Goal: Find specific page/section: Find specific page/section

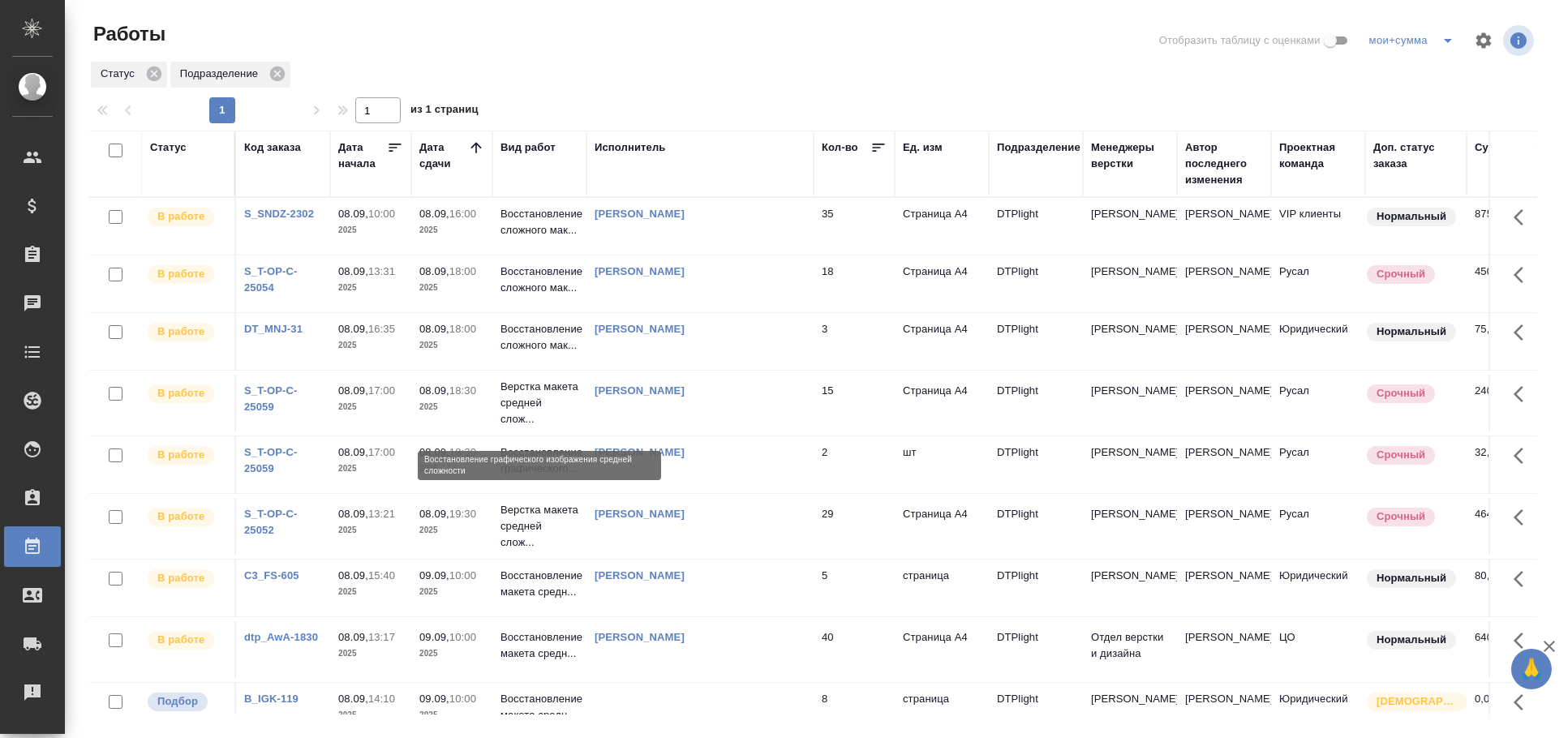
scroll to position [180, 0]
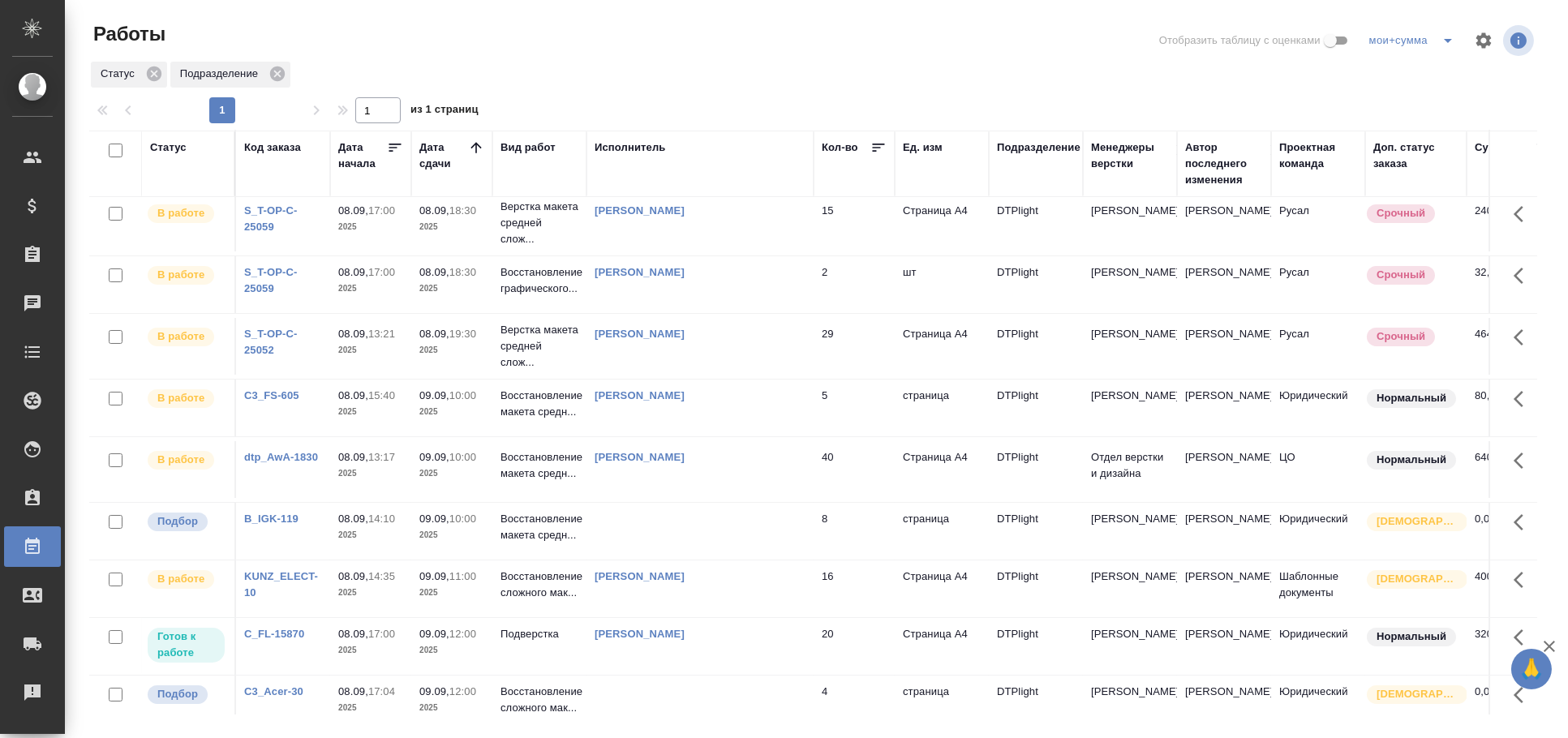
click at [732, 521] on td at bounding box center [700, 531] width 227 height 57
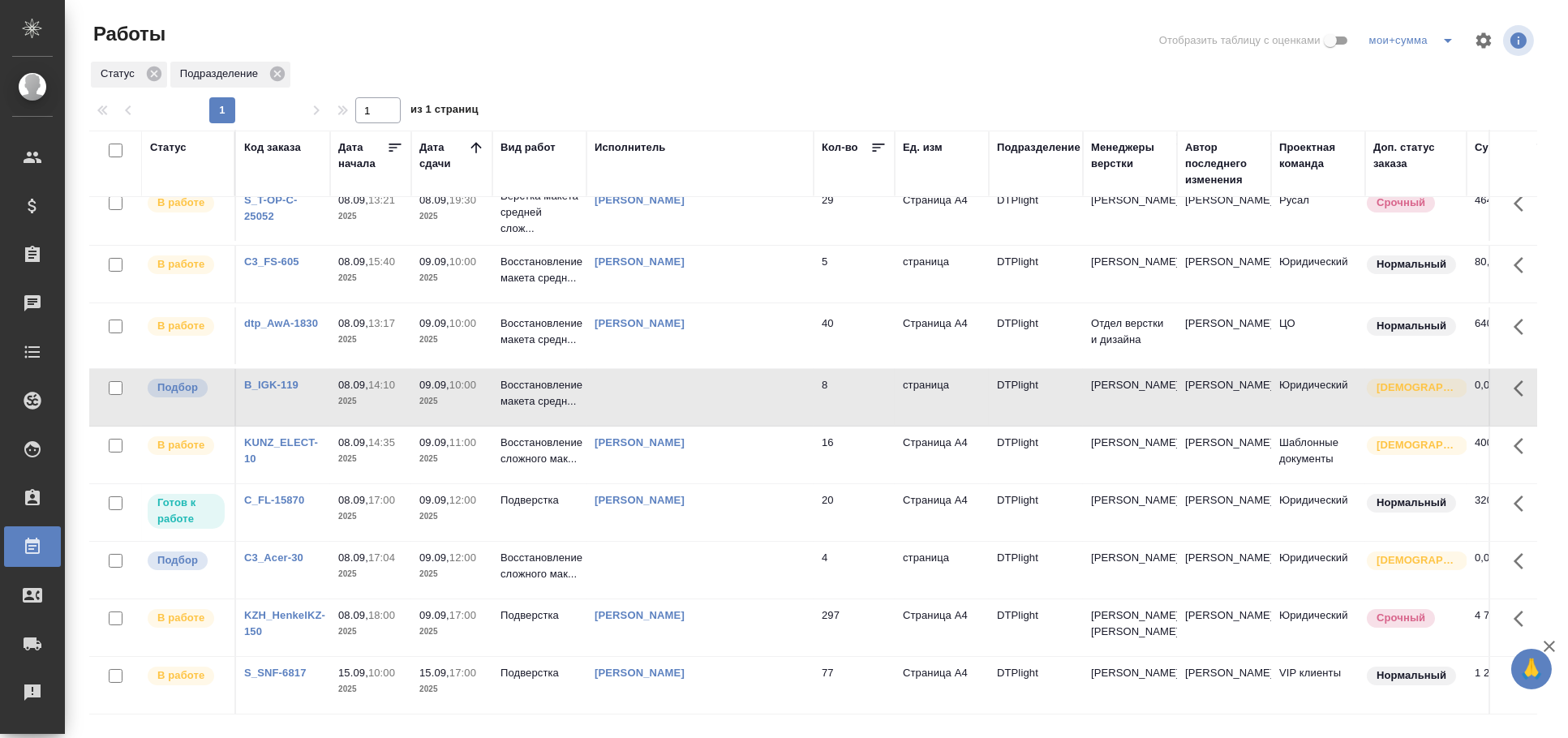
scroll to position [0, 0]
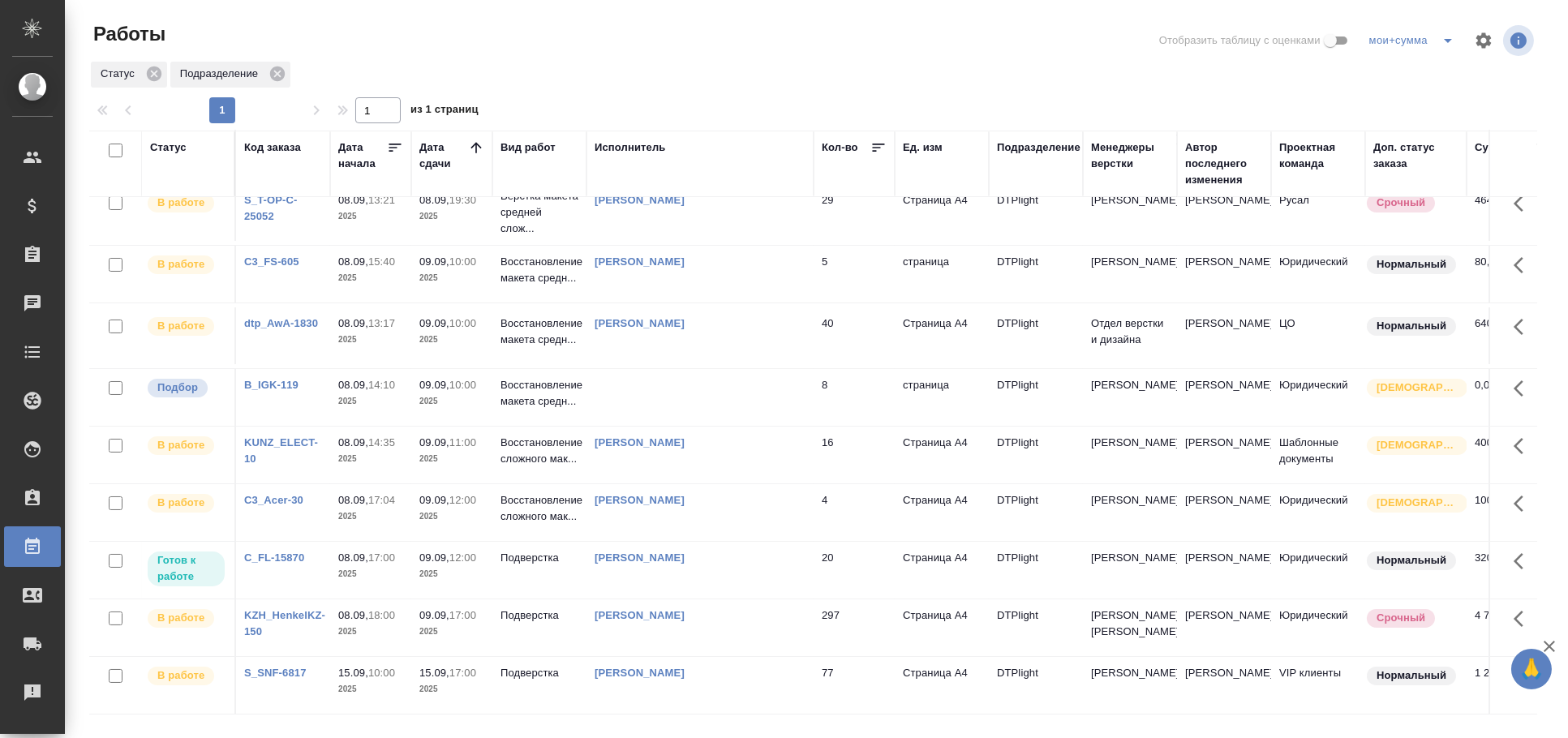
scroll to position [418, 0]
click at [690, 369] on td at bounding box center [700, 398] width 227 height 57
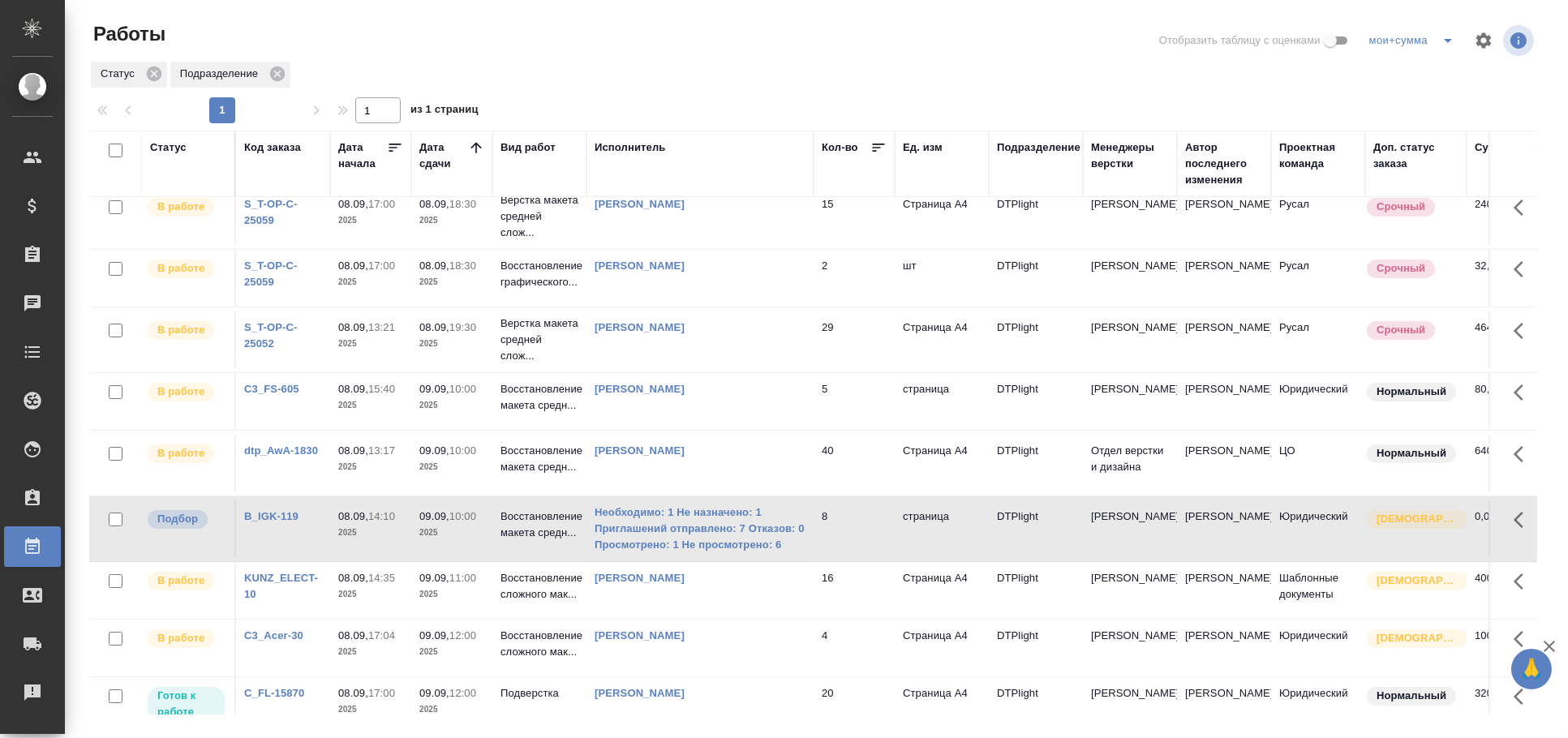
scroll to position [0, 0]
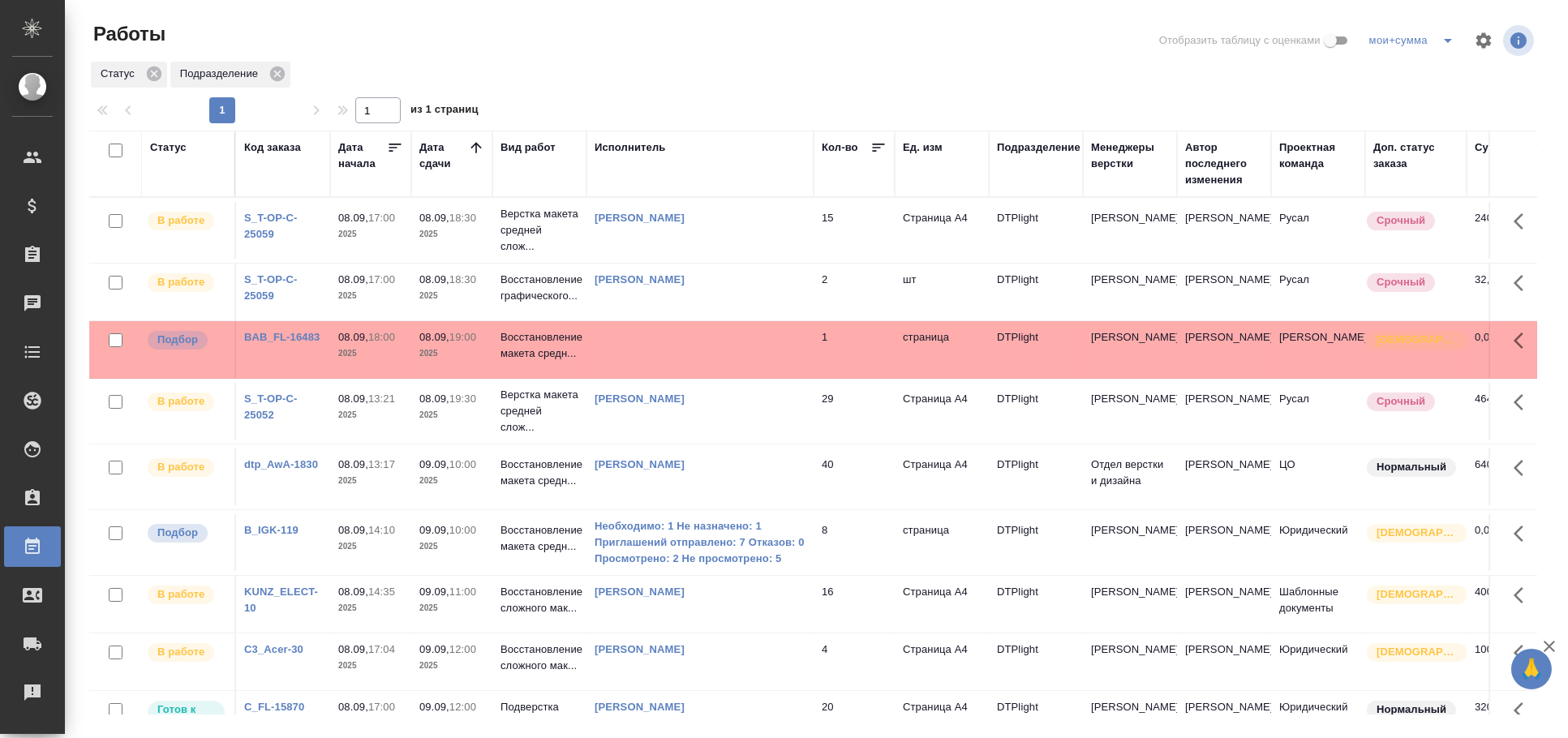
click at [689, 332] on td at bounding box center [700, 349] width 227 height 57
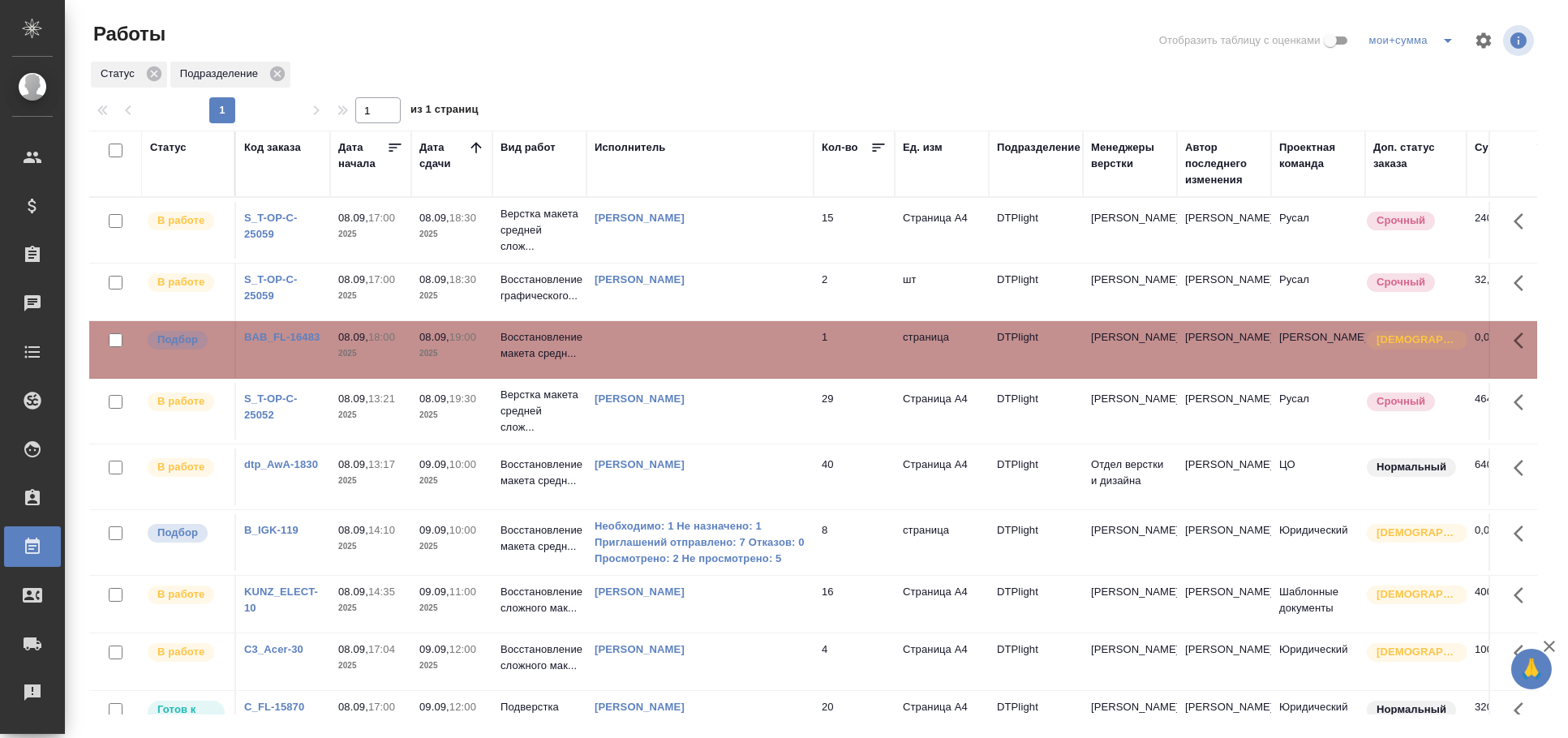
click at [685, 344] on td at bounding box center [700, 349] width 227 height 57
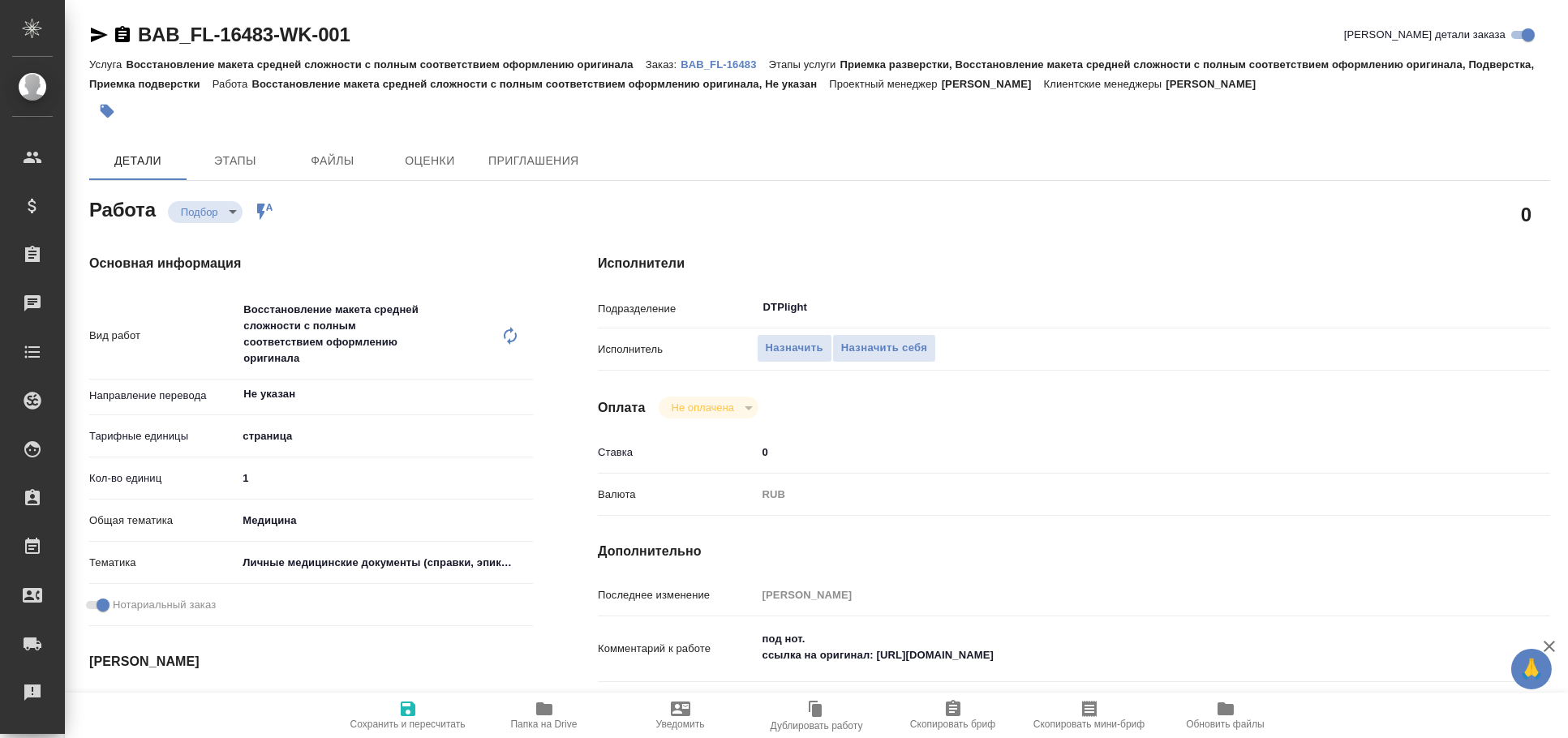
type textarea "x"
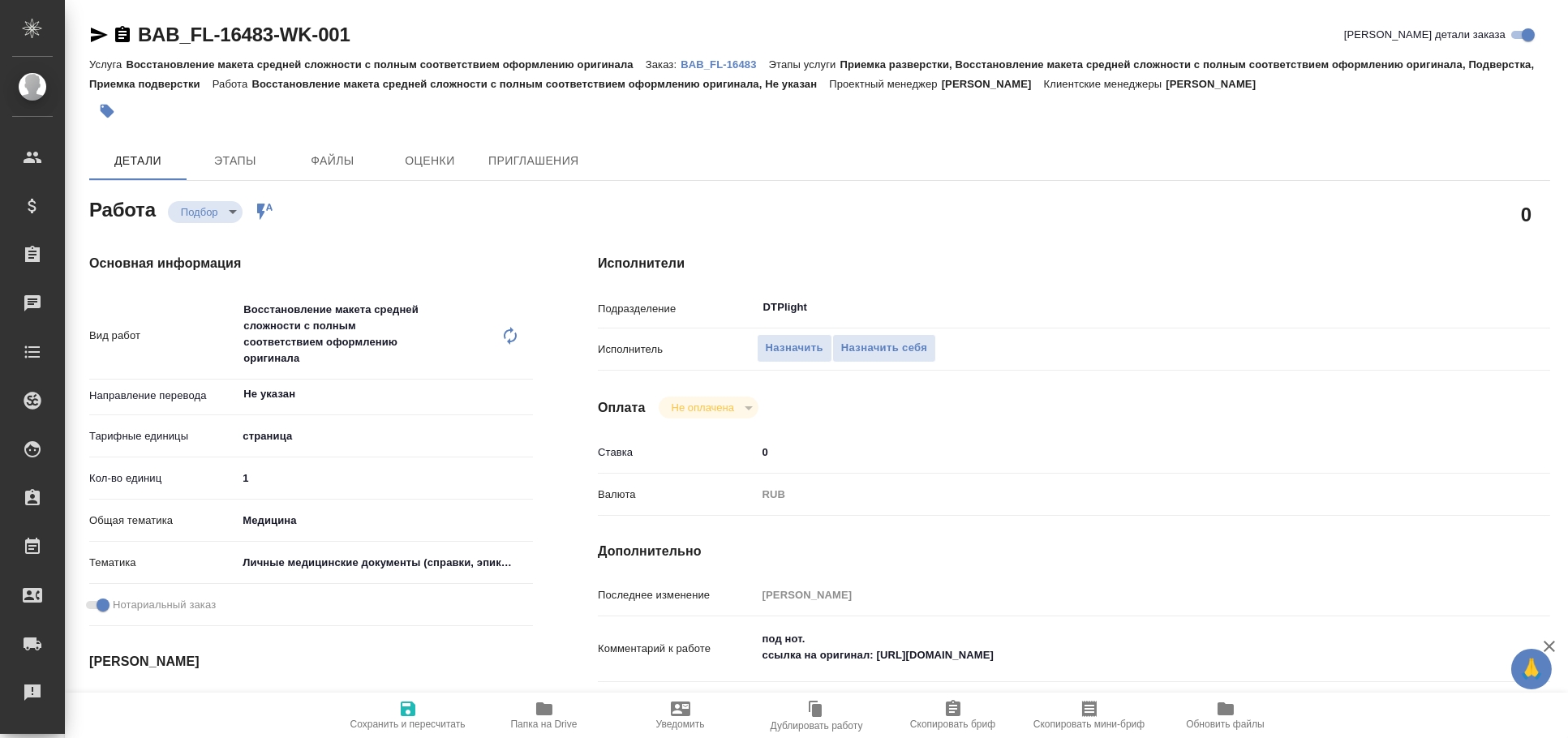
type textarea "x"
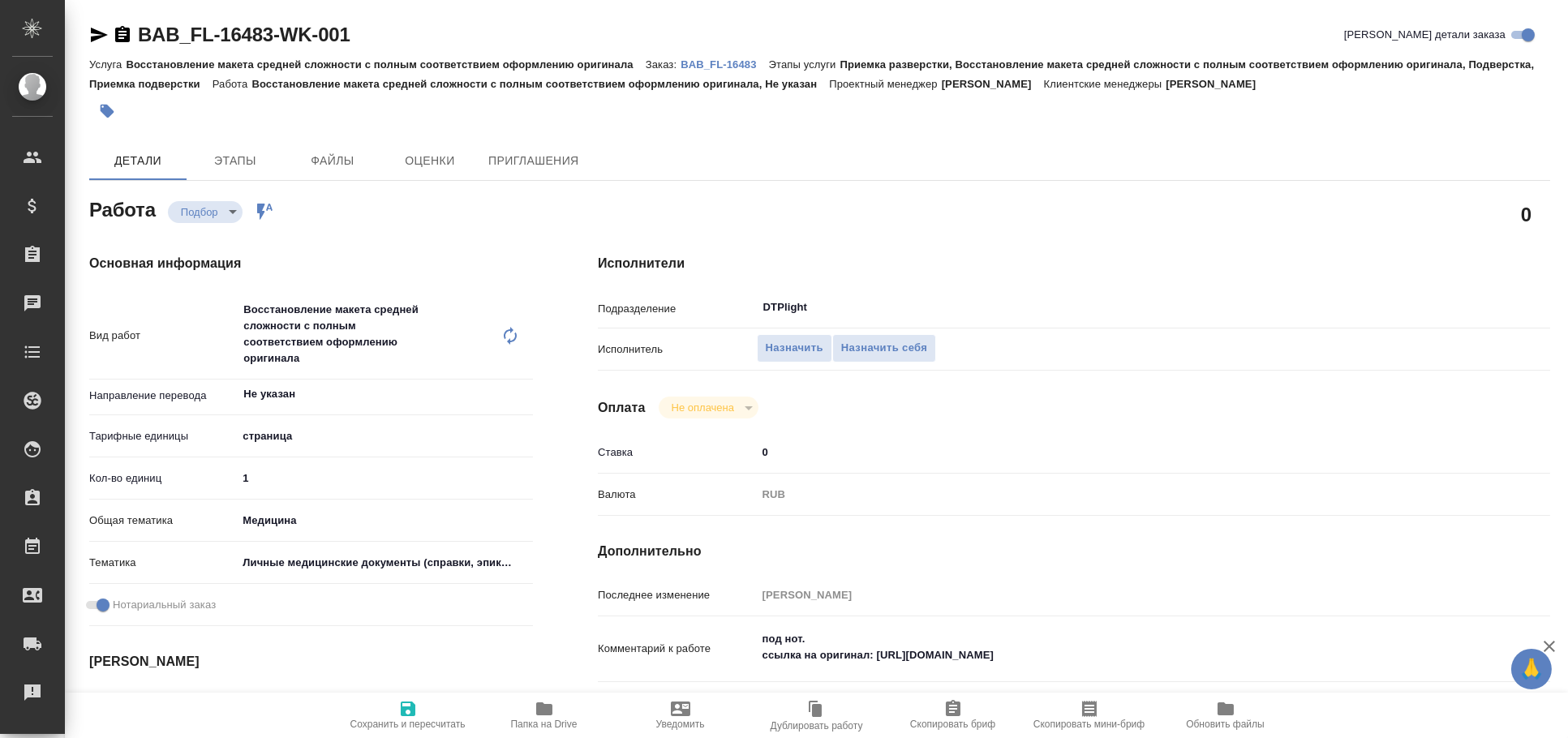
click at [99, 31] on icon "button" at bounding box center [99, 34] width 17 height 15
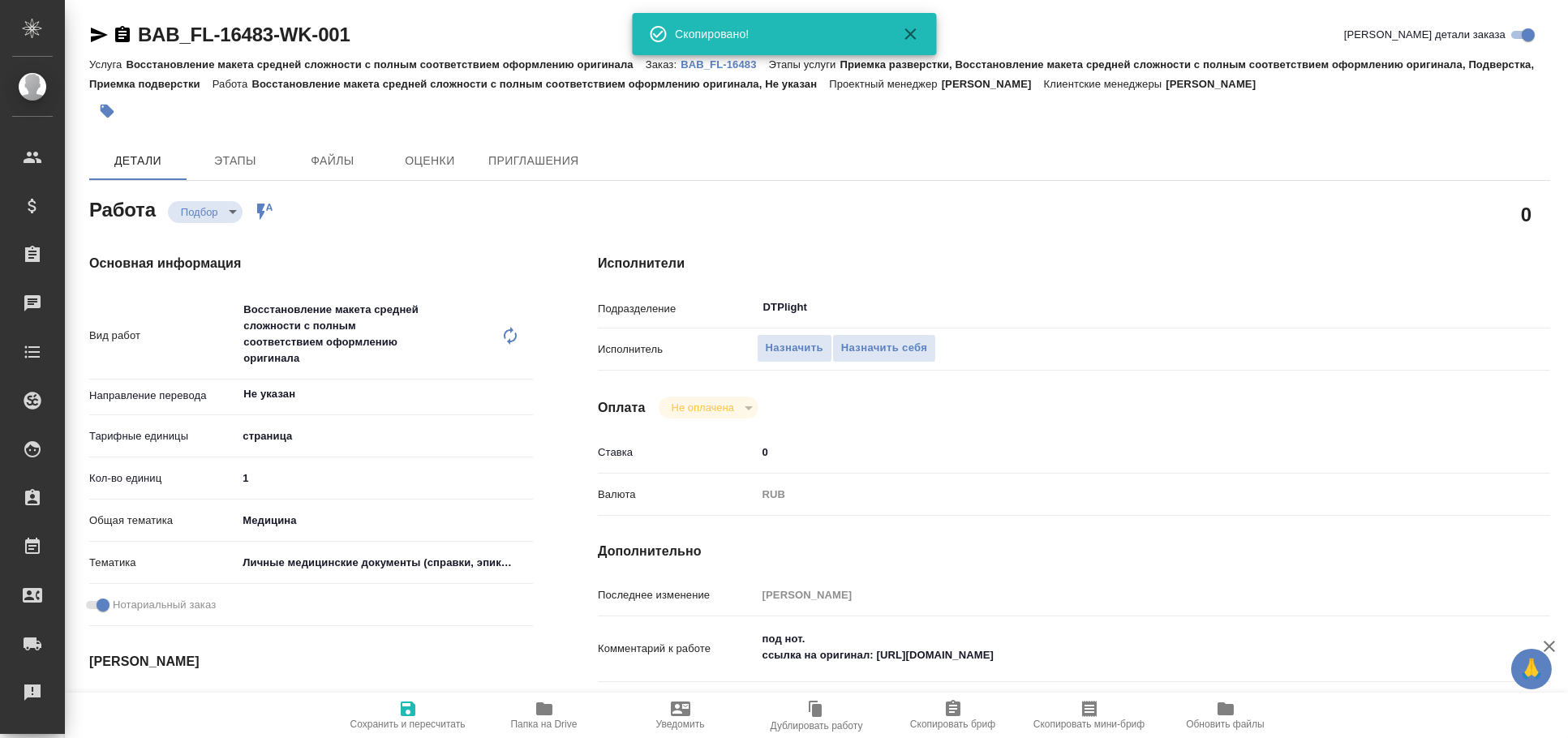
type textarea "x"
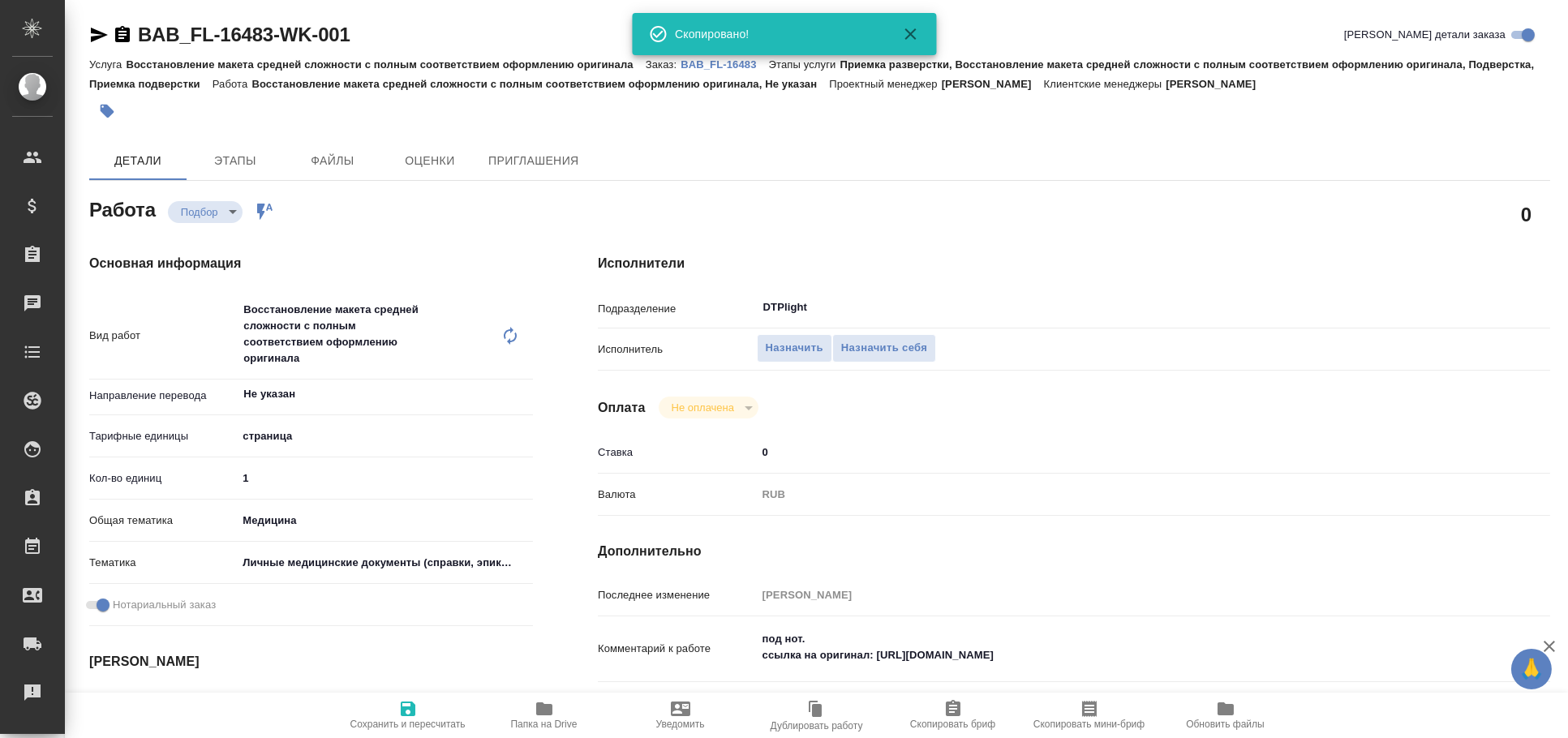
type textarea "x"
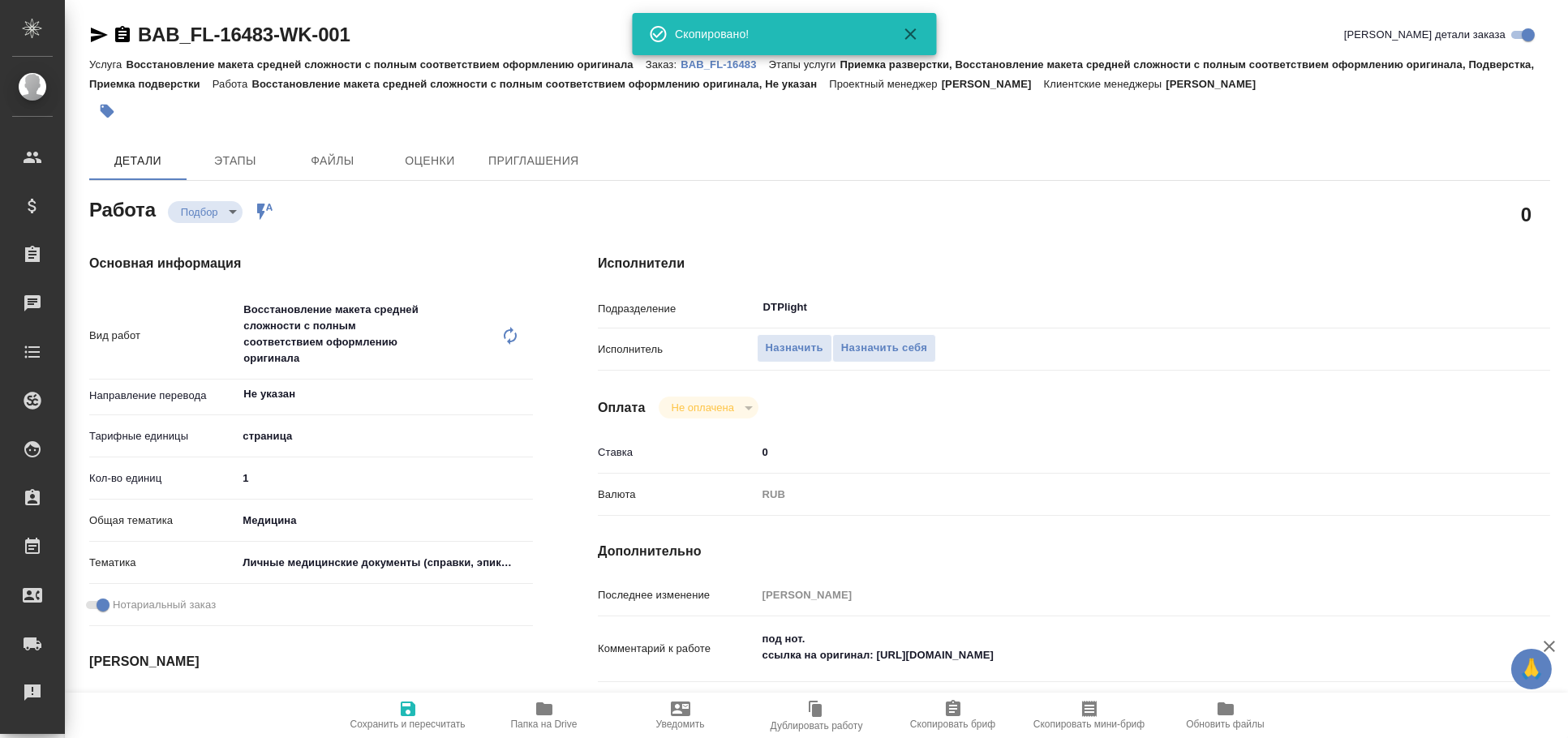
type textarea "x"
